Goal: Task Accomplishment & Management: Complete application form

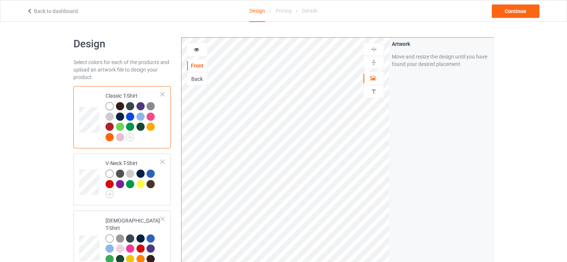
scroll to position [1349, 0]
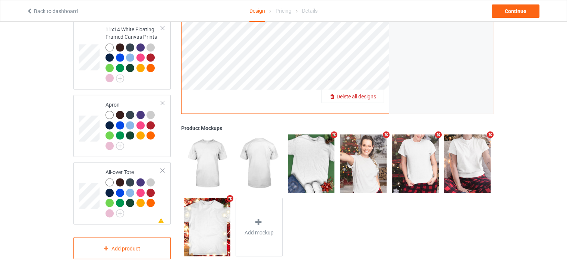
click at [371, 94] on span "Delete all designs" at bounding box center [357, 97] width 40 height 6
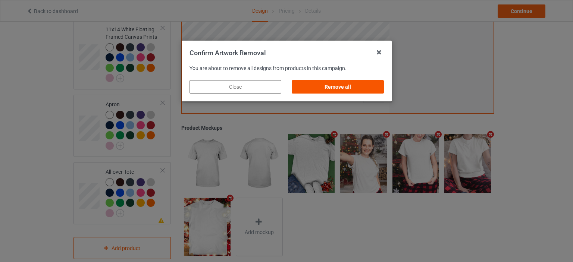
click at [344, 88] on div "Remove all" at bounding box center [338, 86] width 92 height 13
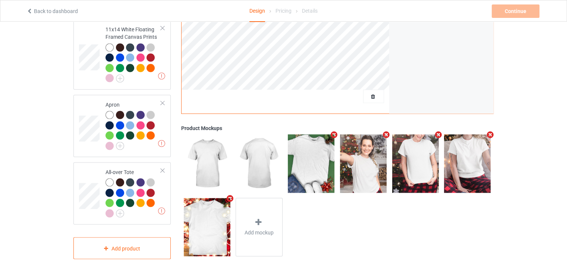
scroll to position [0, 0]
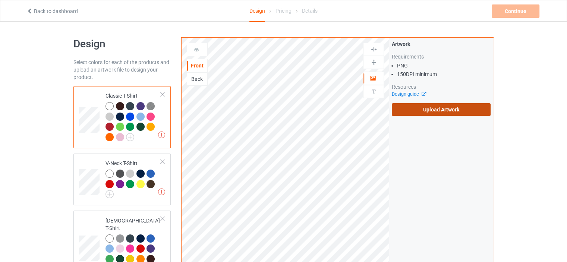
click at [434, 107] on label "Upload Artwork" at bounding box center [441, 109] width 99 height 13
click at [0, 0] on input "Upload Artwork" at bounding box center [0, 0] width 0 height 0
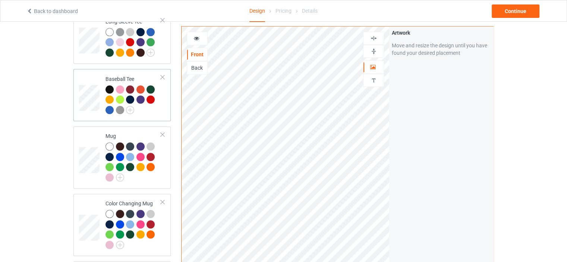
scroll to position [485, 0]
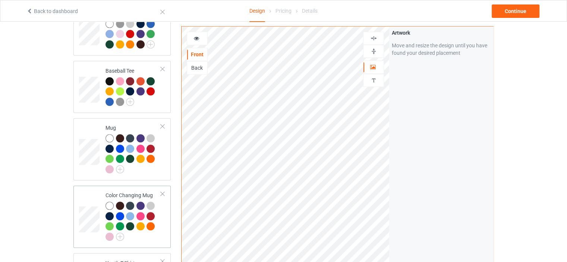
click at [126, 192] on div "Color Changing Mug" at bounding box center [134, 216] width 56 height 48
click at [374, 50] on img at bounding box center [373, 51] width 7 height 7
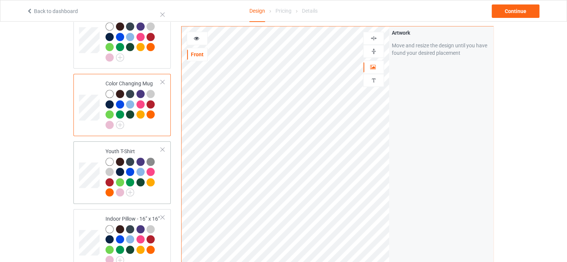
scroll to position [671, 0]
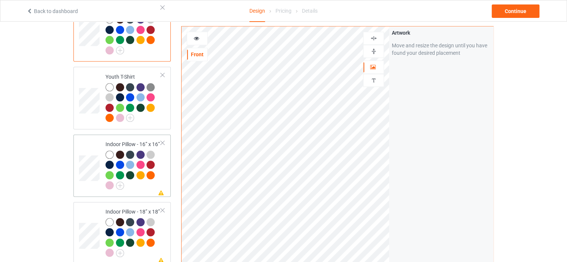
click at [134, 141] on div "Indoor Pillow - 16” x 16”" at bounding box center [134, 165] width 56 height 48
drag, startPoint x: 376, startPoint y: 51, endPoint x: 375, endPoint y: 40, distance: 11.2
click at [376, 51] on img at bounding box center [373, 51] width 7 height 7
click at [374, 36] on img at bounding box center [373, 38] width 7 height 7
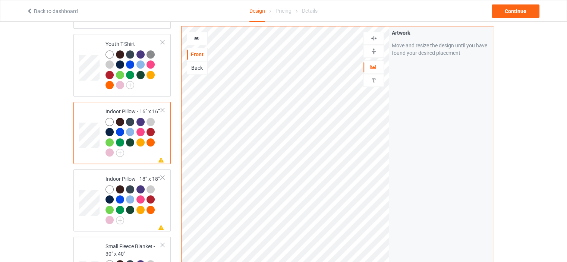
scroll to position [746, 0]
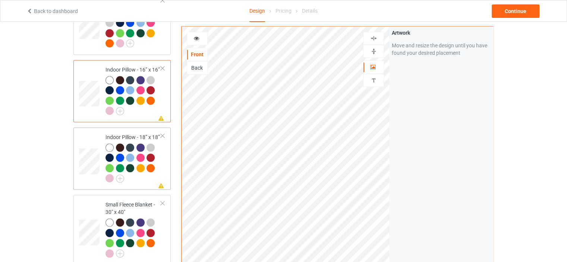
click at [136, 131] on td "Missing artwork on 1 side(s) Indoor Pillow - 18” x 18”" at bounding box center [133, 159] width 64 height 56
click at [376, 49] on img at bounding box center [373, 51] width 7 height 7
click at [374, 37] on img at bounding box center [373, 38] width 7 height 7
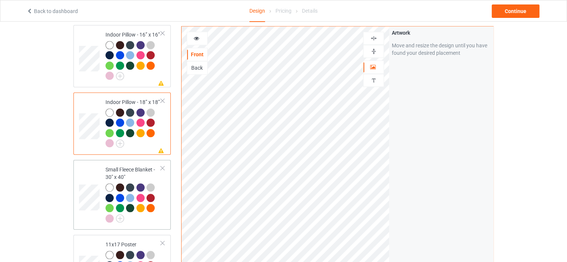
scroll to position [820, 0]
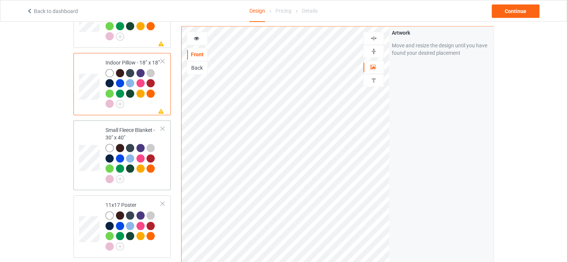
click at [124, 126] on div "Small Fleece Blanket - 30" x 40"" at bounding box center [134, 154] width 56 height 56
click at [137, 198] on td "11x17 Poster" at bounding box center [133, 226] width 64 height 56
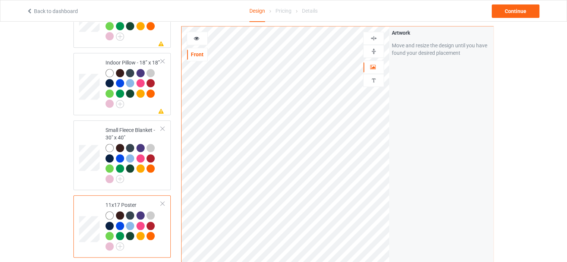
click at [372, 51] on img at bounding box center [373, 51] width 7 height 7
click at [373, 37] on img at bounding box center [373, 38] width 7 height 7
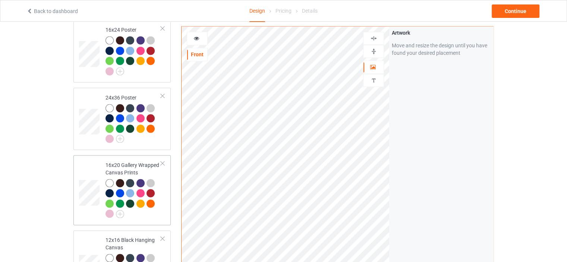
scroll to position [1082, 0]
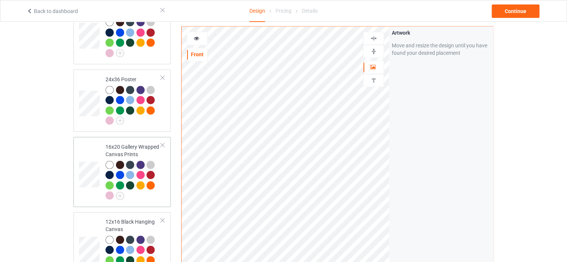
click at [135, 143] on div "16x20 Gallery Wrapped Canvas Prints" at bounding box center [134, 171] width 56 height 56
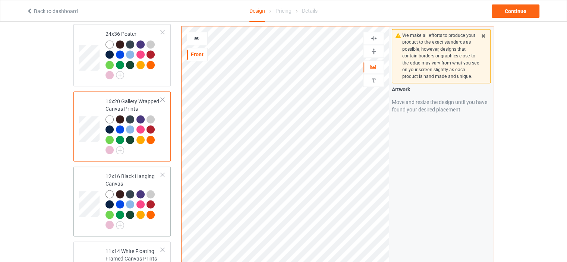
scroll to position [1156, 0]
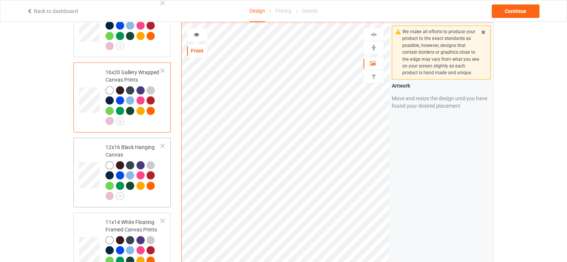
click at [126, 144] on div "12x16 Black Hanging Canvas" at bounding box center [134, 172] width 56 height 56
click at [375, 44] on img at bounding box center [373, 47] width 7 height 7
click at [373, 31] on img at bounding box center [373, 34] width 7 height 7
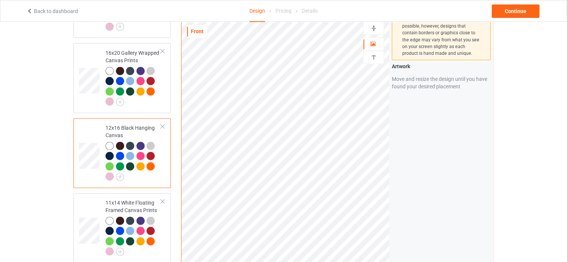
scroll to position [1193, 0]
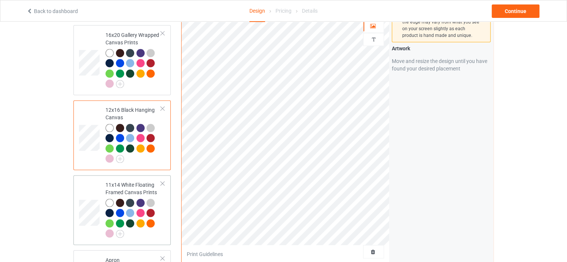
click at [122, 178] on td "11x14 White Floating Framed Canvas Prints" at bounding box center [133, 210] width 64 height 64
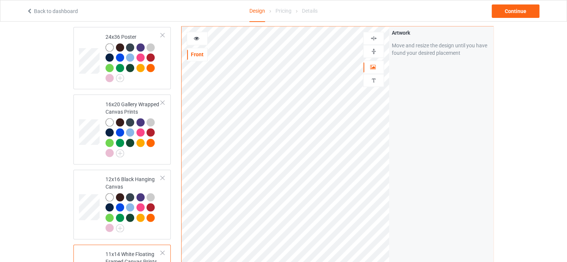
scroll to position [1119, 0]
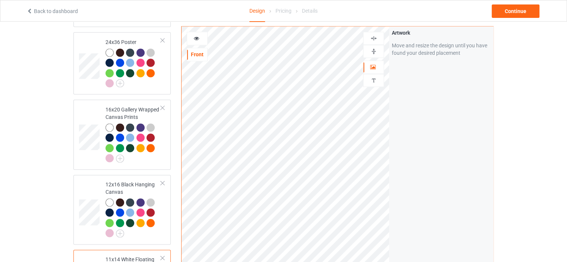
click at [374, 52] on img at bounding box center [373, 51] width 7 height 7
click at [374, 38] on img at bounding box center [373, 38] width 7 height 7
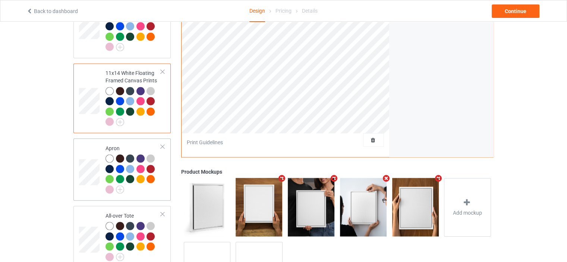
click at [134, 144] on div "Apron" at bounding box center [134, 168] width 56 height 48
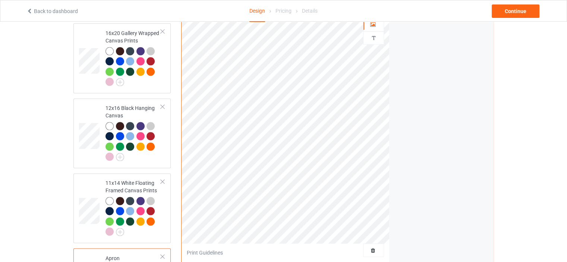
scroll to position [1156, 0]
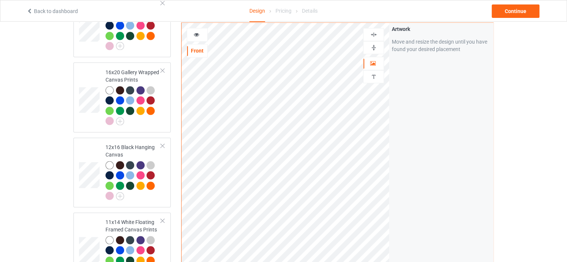
click at [374, 31] on img at bounding box center [373, 34] width 7 height 7
click at [375, 31] on img at bounding box center [373, 34] width 7 height 7
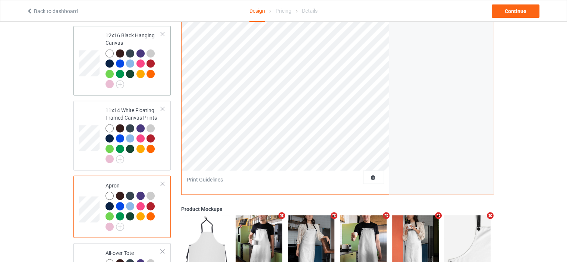
scroll to position [1349, 0]
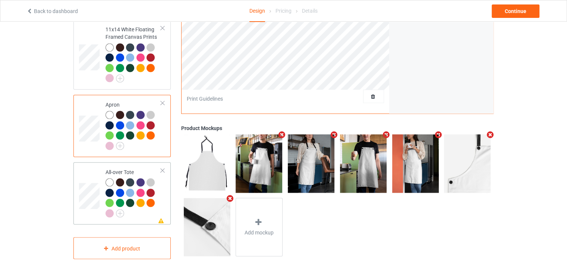
click at [130, 168] on div "All-over Tote" at bounding box center [134, 192] width 56 height 48
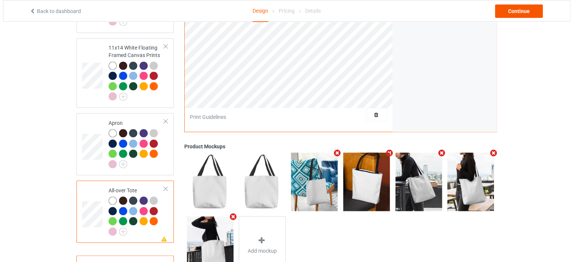
scroll to position [1349, 0]
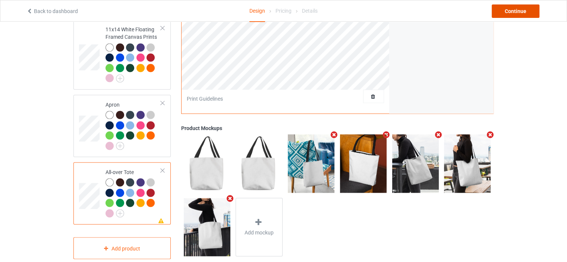
click at [523, 6] on div "Continue" at bounding box center [516, 10] width 48 height 13
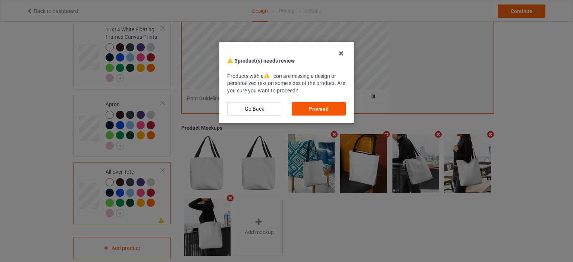
click at [314, 107] on div "Proceed" at bounding box center [319, 108] width 54 height 13
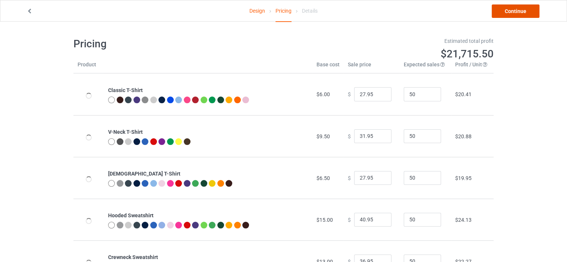
click at [522, 13] on link "Continue" at bounding box center [516, 10] width 48 height 13
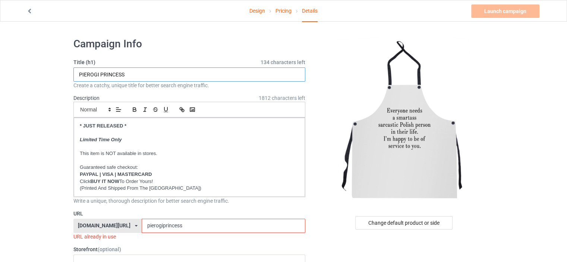
drag, startPoint x: 135, startPoint y: 74, endPoint x: 13, endPoint y: 74, distance: 122.0
click at [395, 223] on div "Change default product or side" at bounding box center [403, 222] width 97 height 13
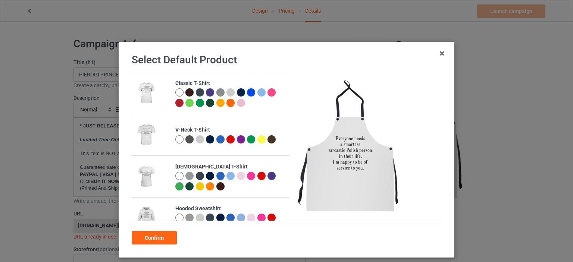
click at [176, 91] on div at bounding box center [179, 92] width 8 height 8
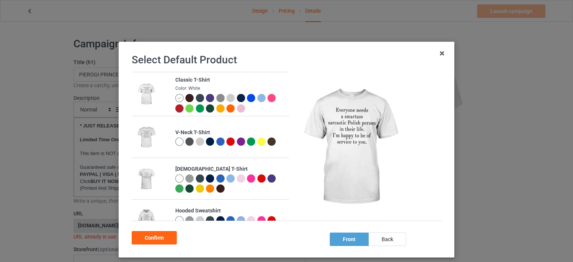
click at [226, 97] on div at bounding box center [230, 98] width 8 height 8
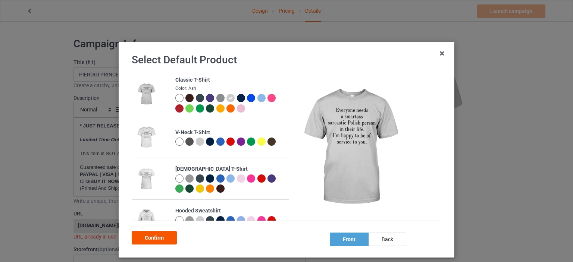
click at [154, 242] on div "Confirm" at bounding box center [154, 237] width 45 height 13
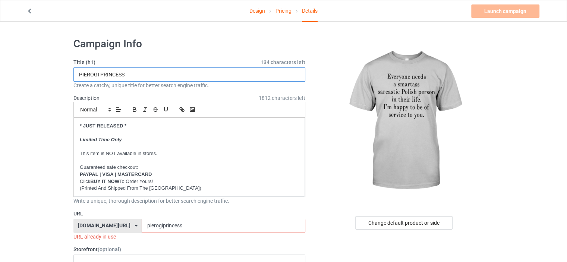
drag, startPoint x: 129, startPoint y: 76, endPoint x: 22, endPoint y: 76, distance: 107.0
type input "EVERYONE NEEDS A SMARTASS SARCASTIC [DEMOGRAPHIC_DATA] PERSON IN THEIR LIFE I'M…"
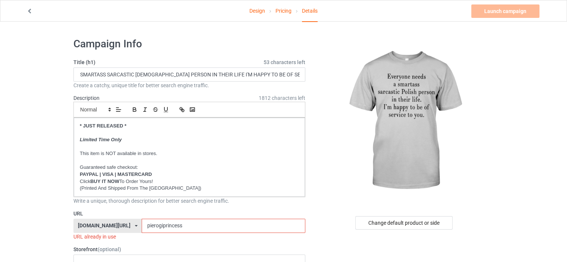
scroll to position [0, 0]
drag, startPoint x: 190, startPoint y: 225, endPoint x: 44, endPoint y: 211, distance: 146.5
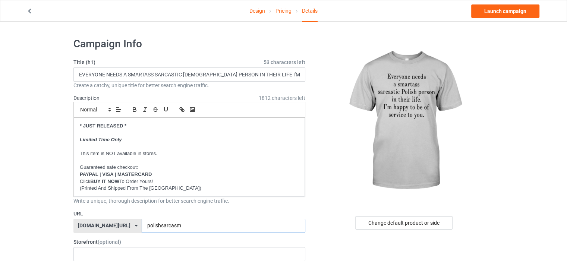
type input "polishsarcasm"
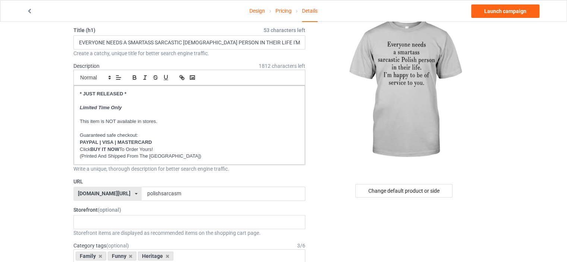
scroll to position [112, 0]
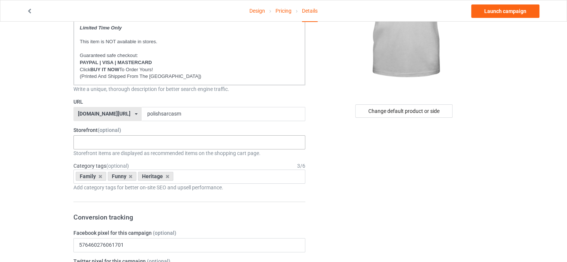
click at [89, 142] on input "text" at bounding box center [85, 142] width 12 height 6
click at [100, 176] on icon at bounding box center [100, 176] width 4 height 5
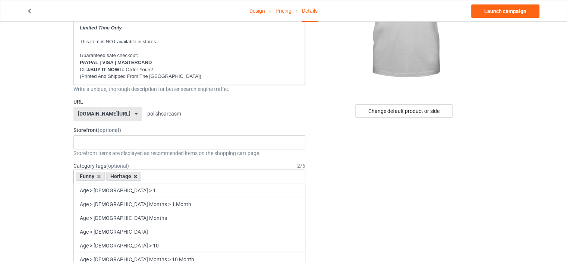
click at [134, 176] on icon at bounding box center [136, 176] width 4 height 5
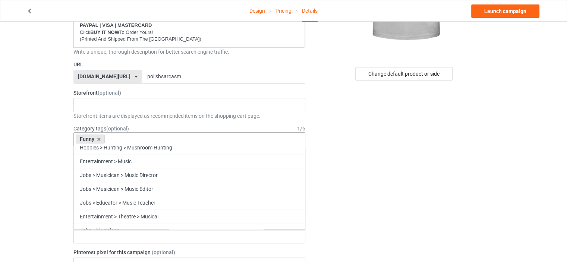
scroll to position [31935, 0]
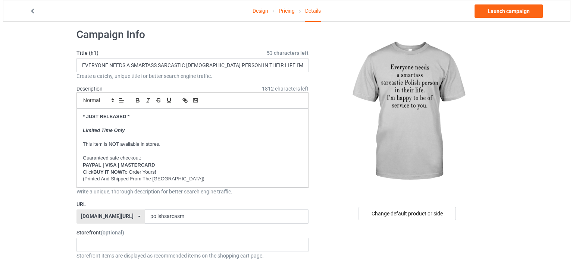
scroll to position [0, 0]
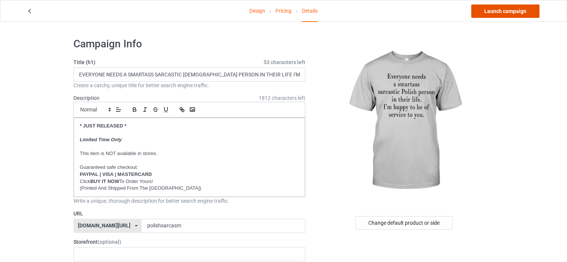
click at [510, 11] on link "Launch campaign" at bounding box center [505, 10] width 68 height 13
